Goal: Information Seeking & Learning: Understand process/instructions

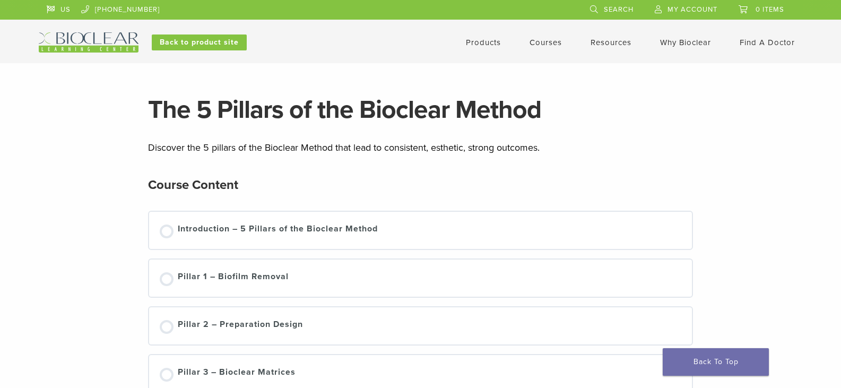
click at [692, 8] on span "My Account" at bounding box center [692, 9] width 50 height 8
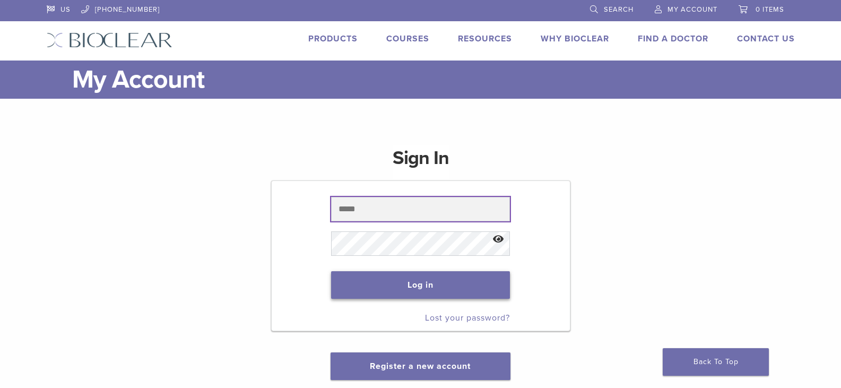
type input "**********"
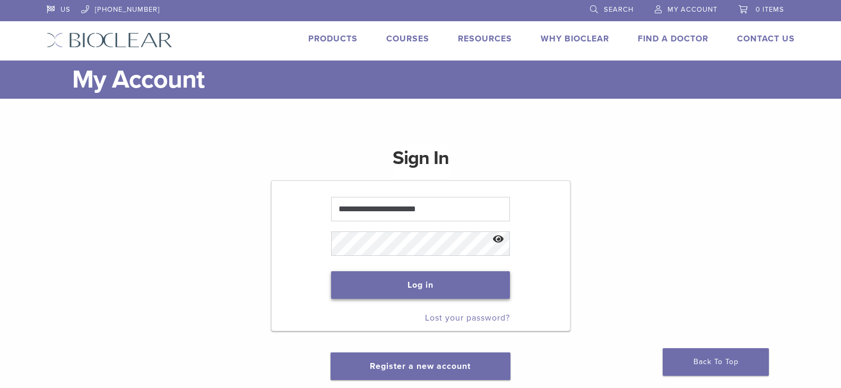
click at [443, 280] on button "Log in" at bounding box center [420, 285] width 179 height 28
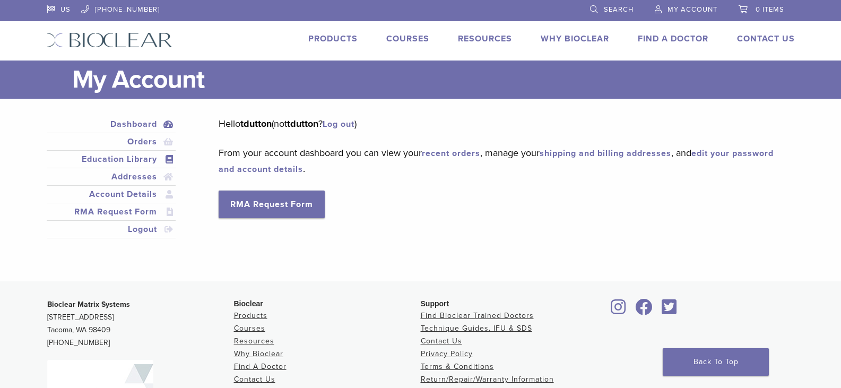
click at [128, 161] on link "Education Library" at bounding box center [111, 159] width 125 height 13
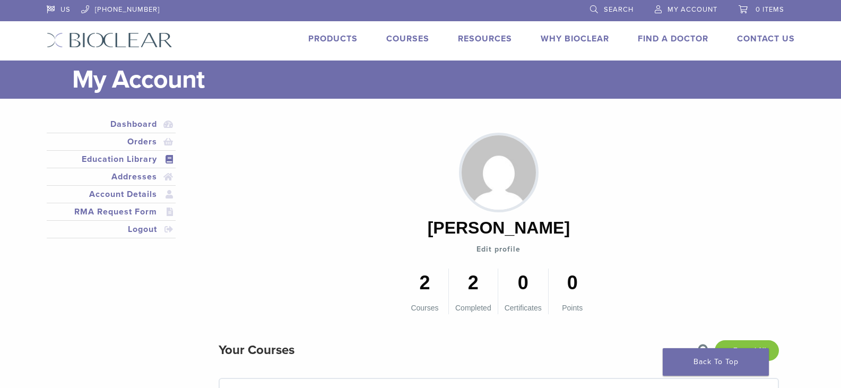
click at [342, 38] on link "Products" at bounding box center [332, 38] width 49 height 11
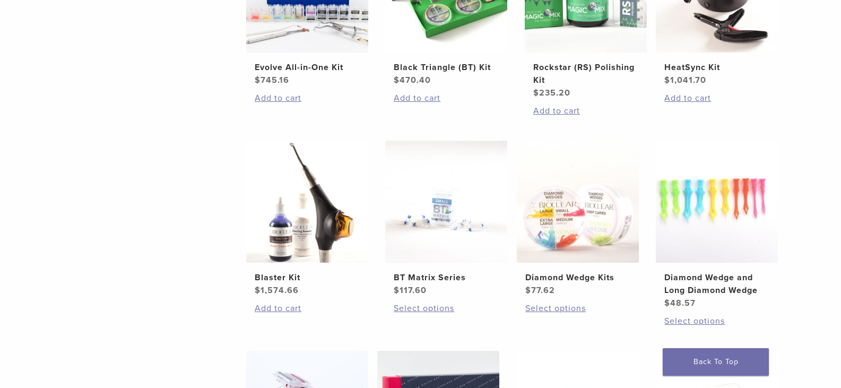
scroll to position [531, 0]
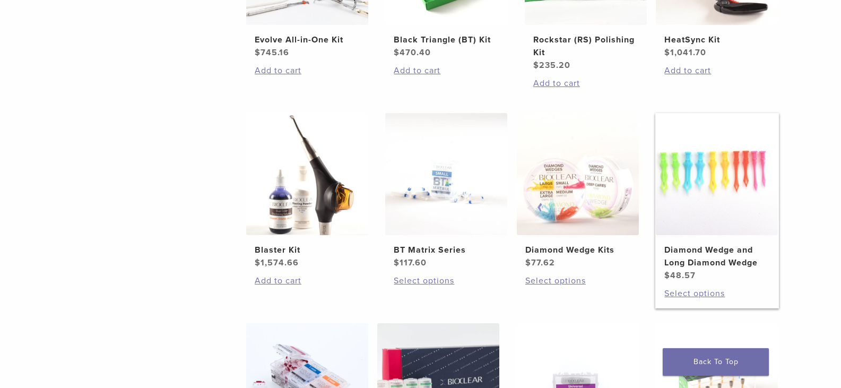
click at [716, 199] on img at bounding box center [717, 174] width 122 height 122
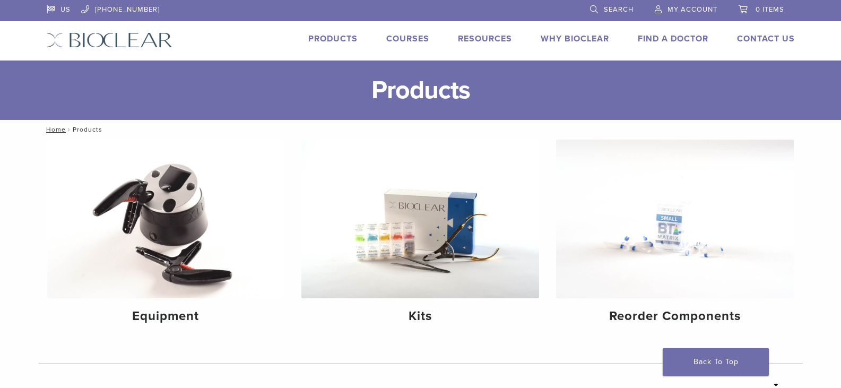
scroll to position [531, 0]
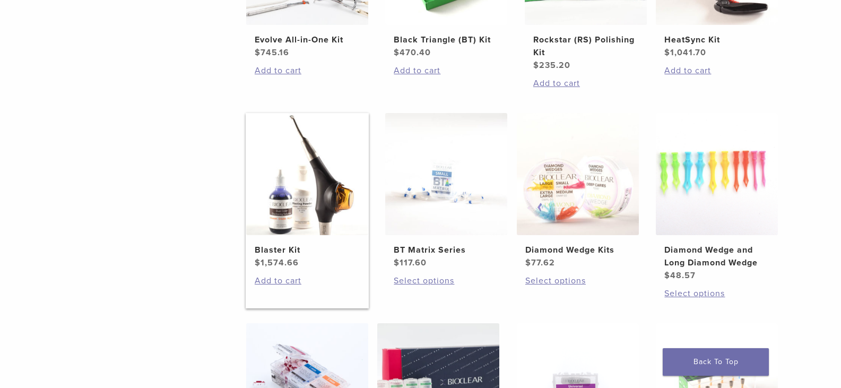
click at [318, 187] on img at bounding box center [307, 174] width 122 height 122
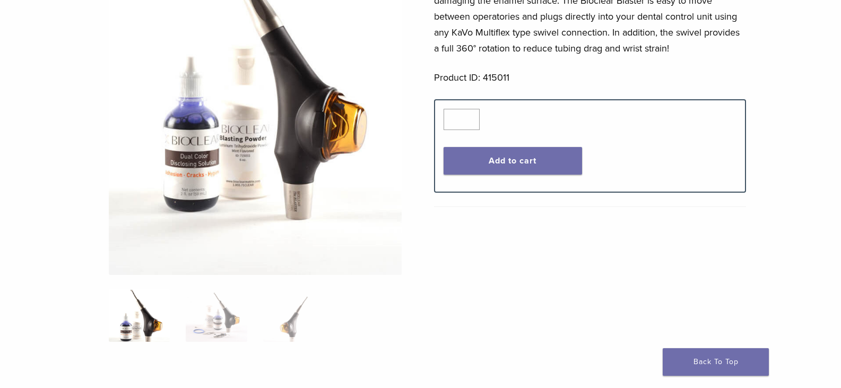
scroll to position [265, 0]
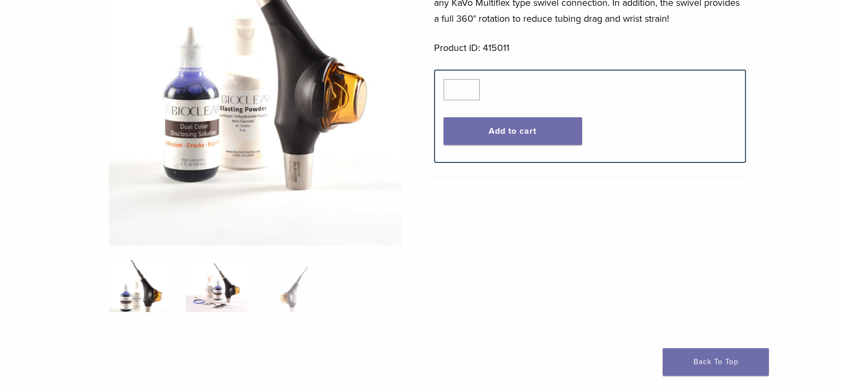
click at [224, 290] on img at bounding box center [216, 285] width 61 height 53
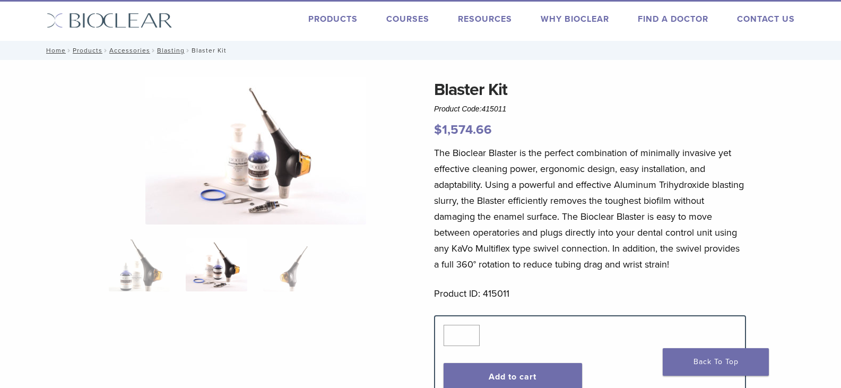
scroll to position [0, 0]
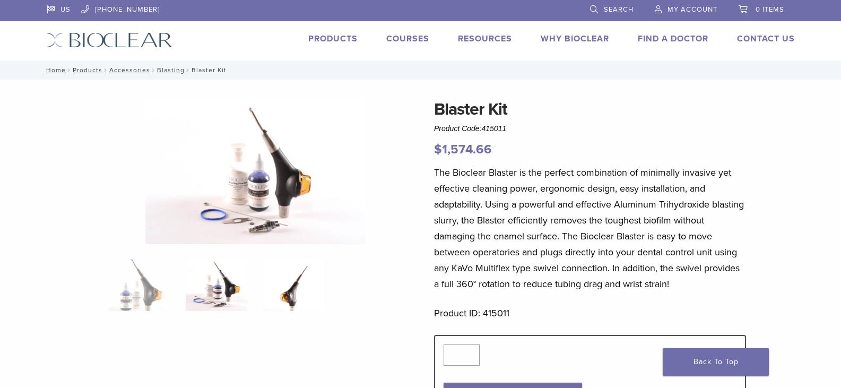
click at [289, 296] on img at bounding box center [293, 284] width 61 height 53
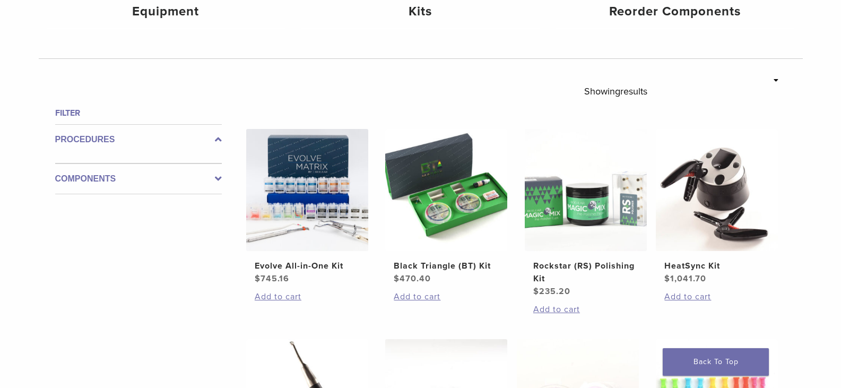
scroll to position [159, 0]
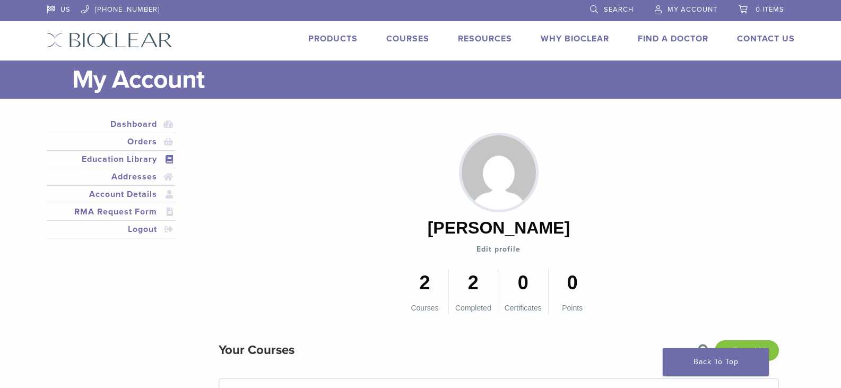
click at [342, 38] on link "Products" at bounding box center [332, 38] width 49 height 11
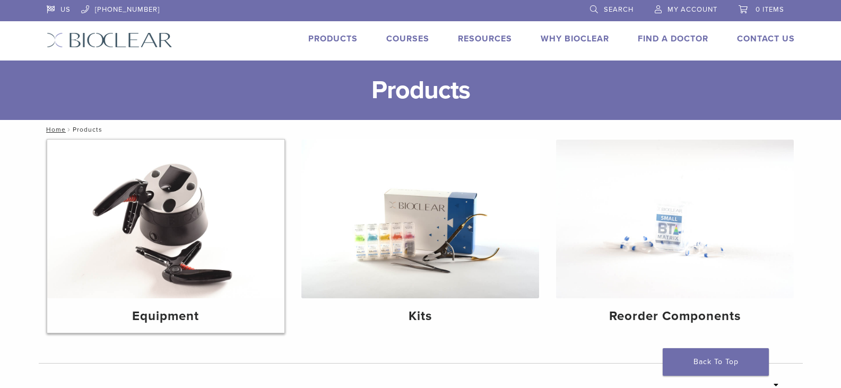
click at [168, 221] on img at bounding box center [166, 219] width 238 height 159
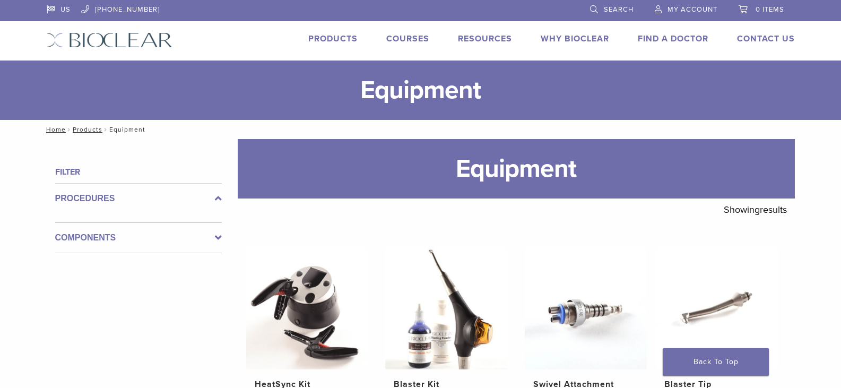
click at [328, 38] on link "Products" at bounding box center [332, 38] width 49 height 11
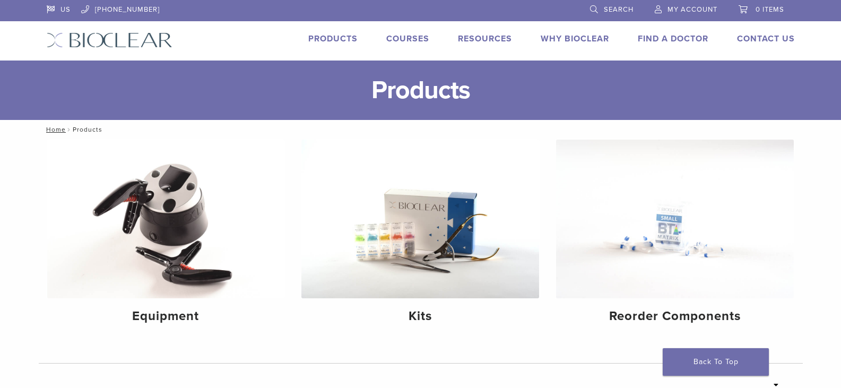
click at [397, 39] on link "Courses" at bounding box center [407, 38] width 43 height 11
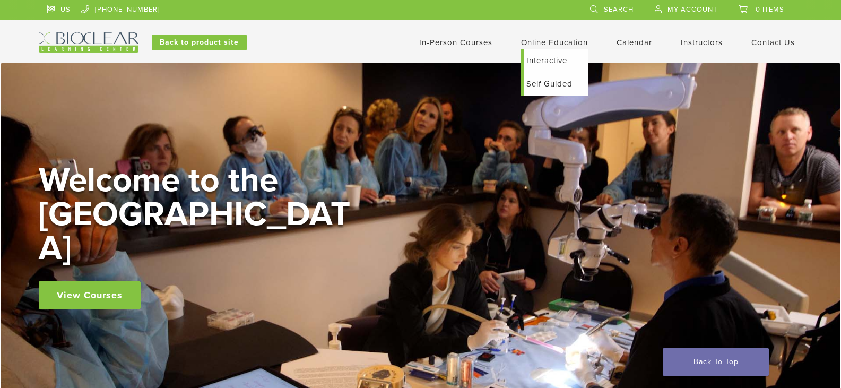
click at [541, 85] on link "Self Guided" at bounding box center [556, 83] width 64 height 23
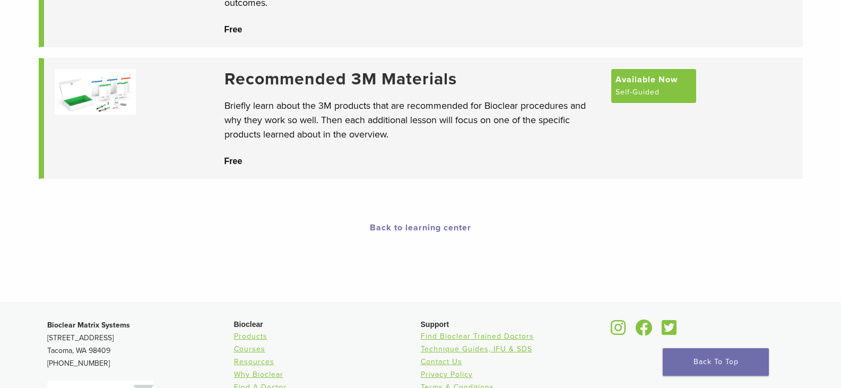
scroll to position [265, 0]
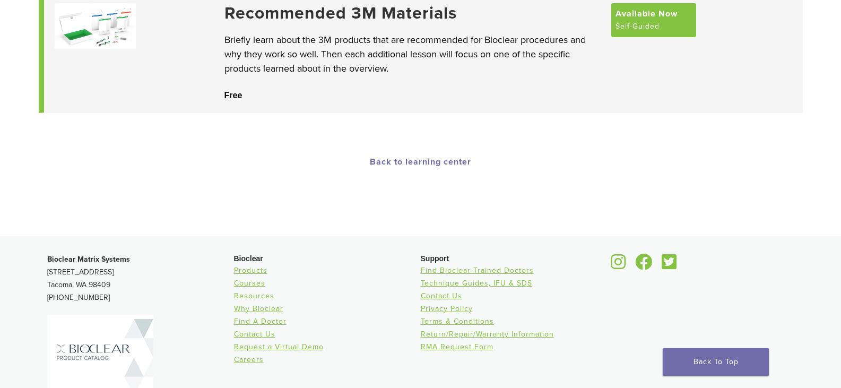
click at [251, 296] on link "Resources" at bounding box center [254, 295] width 40 height 9
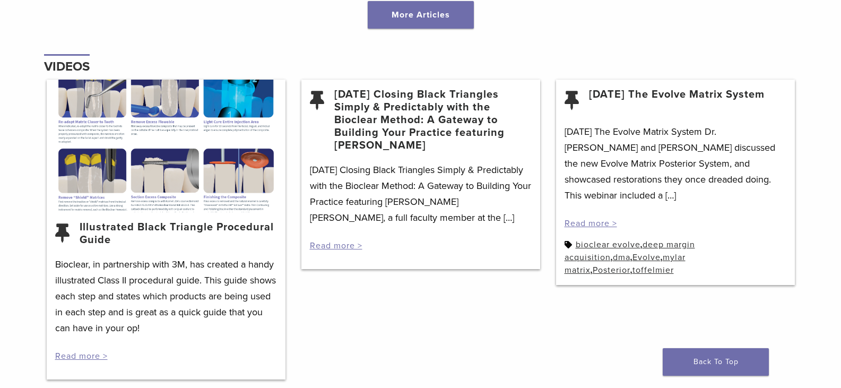
scroll to position [1326, 0]
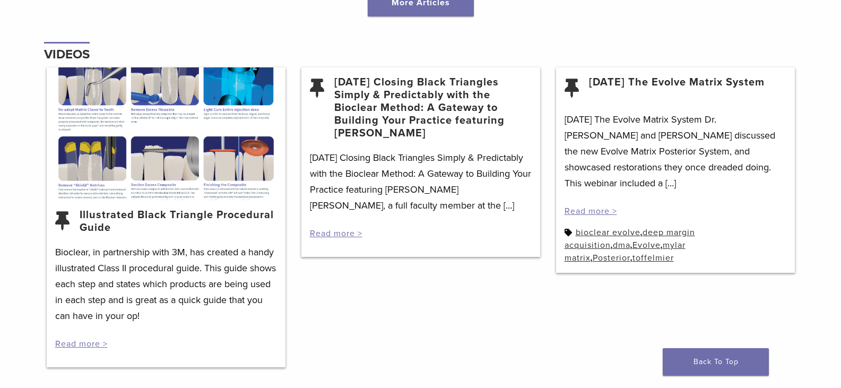
click at [145, 216] on link "Illustrated Black Triangle Procedural Guide" at bounding box center [178, 221] width 197 height 25
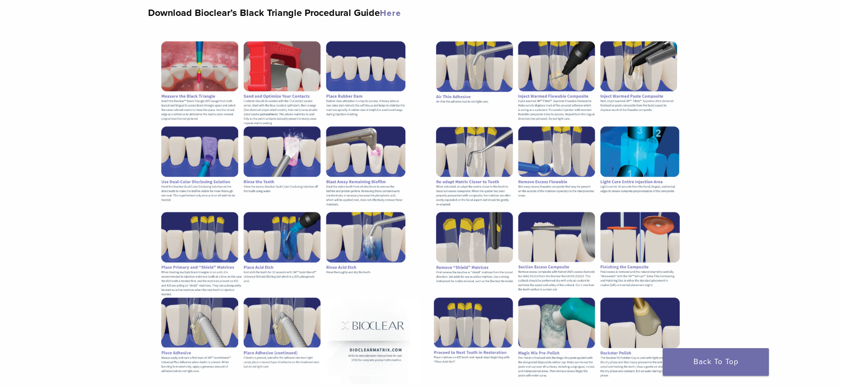
scroll to position [159, 0]
